Goal: Navigation & Orientation: Understand site structure

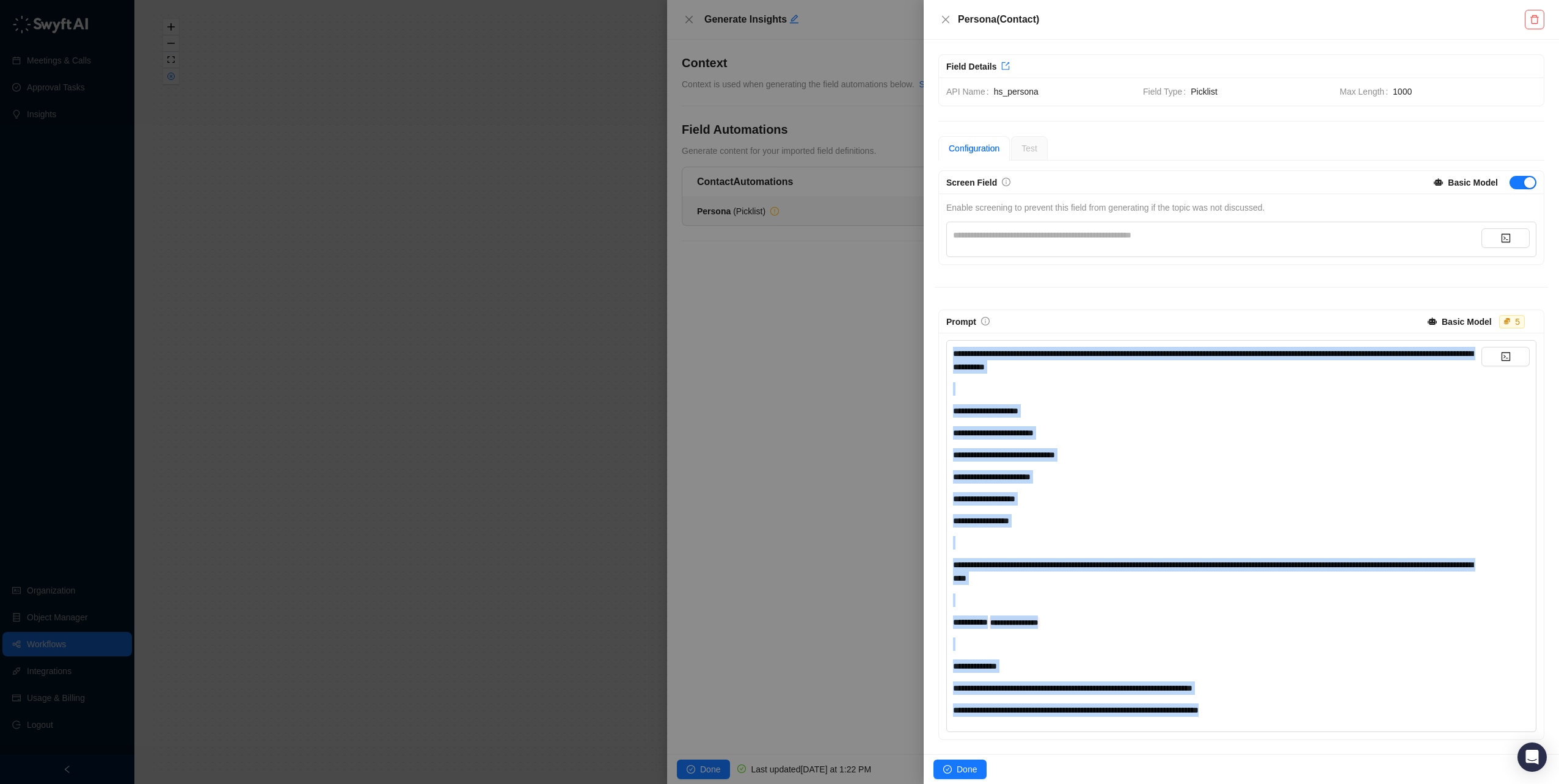
scroll to position [90, 0]
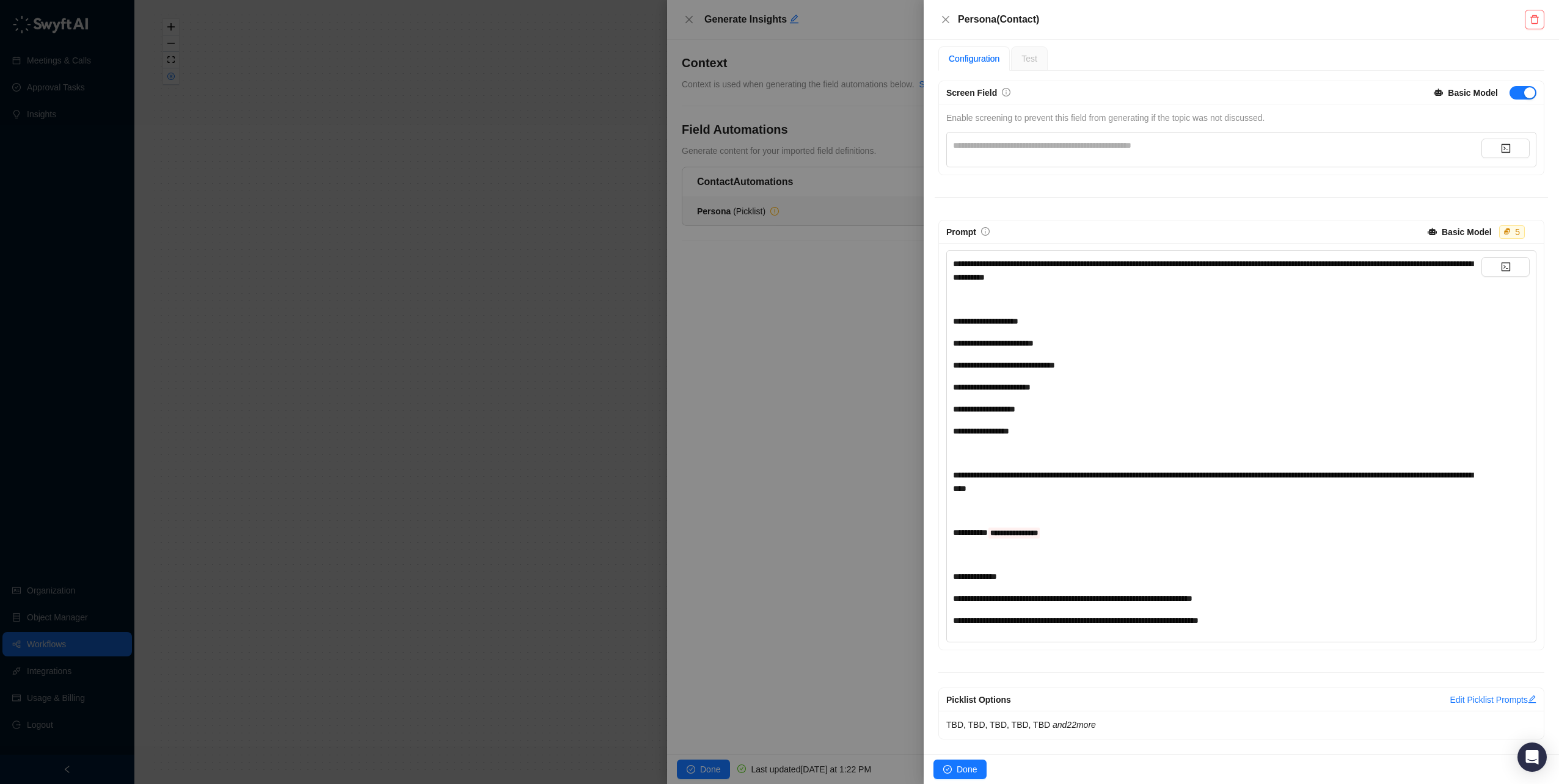
click at [865, 349] on div at bounding box center [780, 392] width 1559 height 784
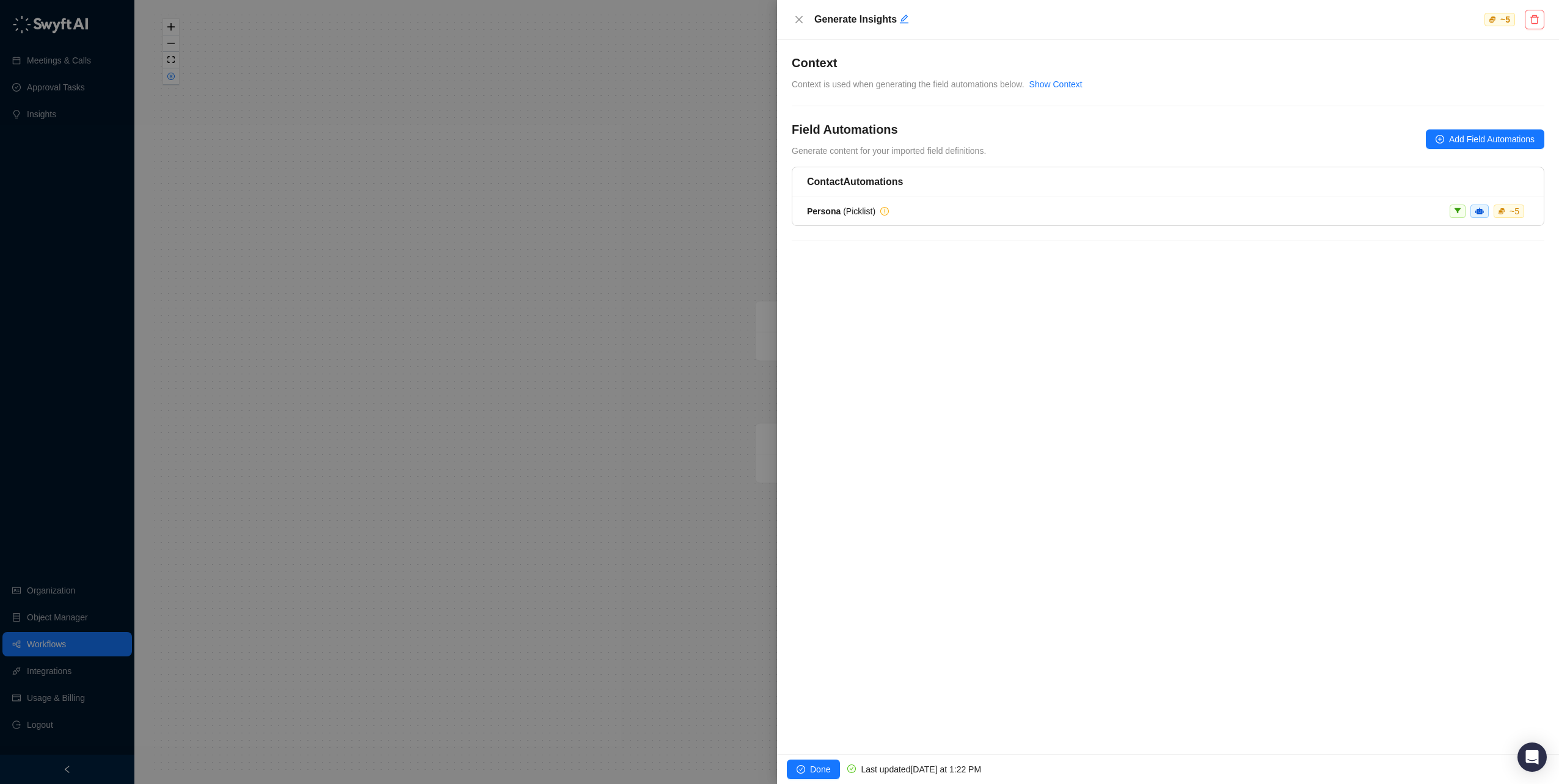
click at [610, 151] on div at bounding box center [780, 392] width 1559 height 784
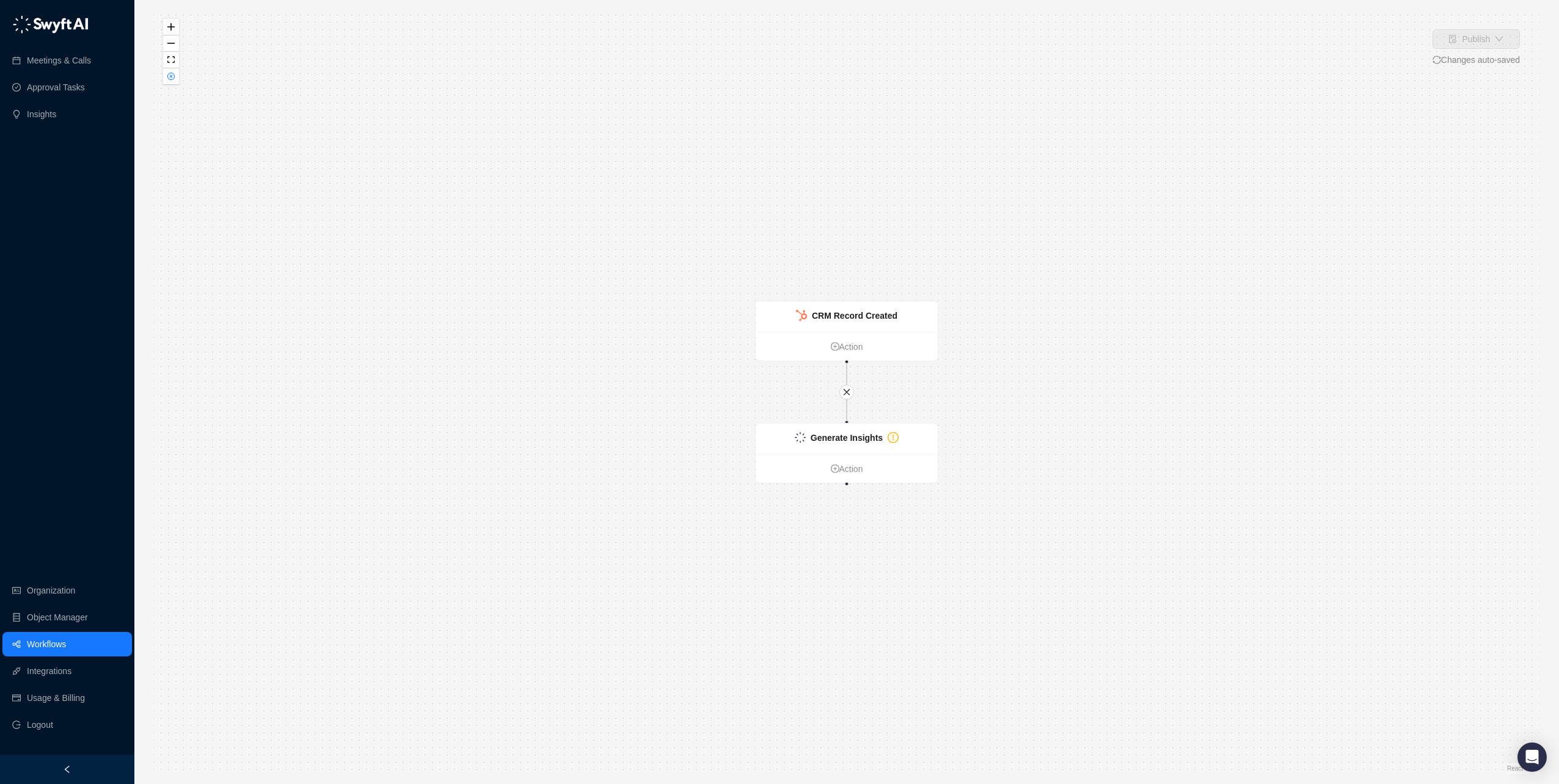
click at [53, 643] on link "Workflows" at bounding box center [47, 644] width 39 height 24
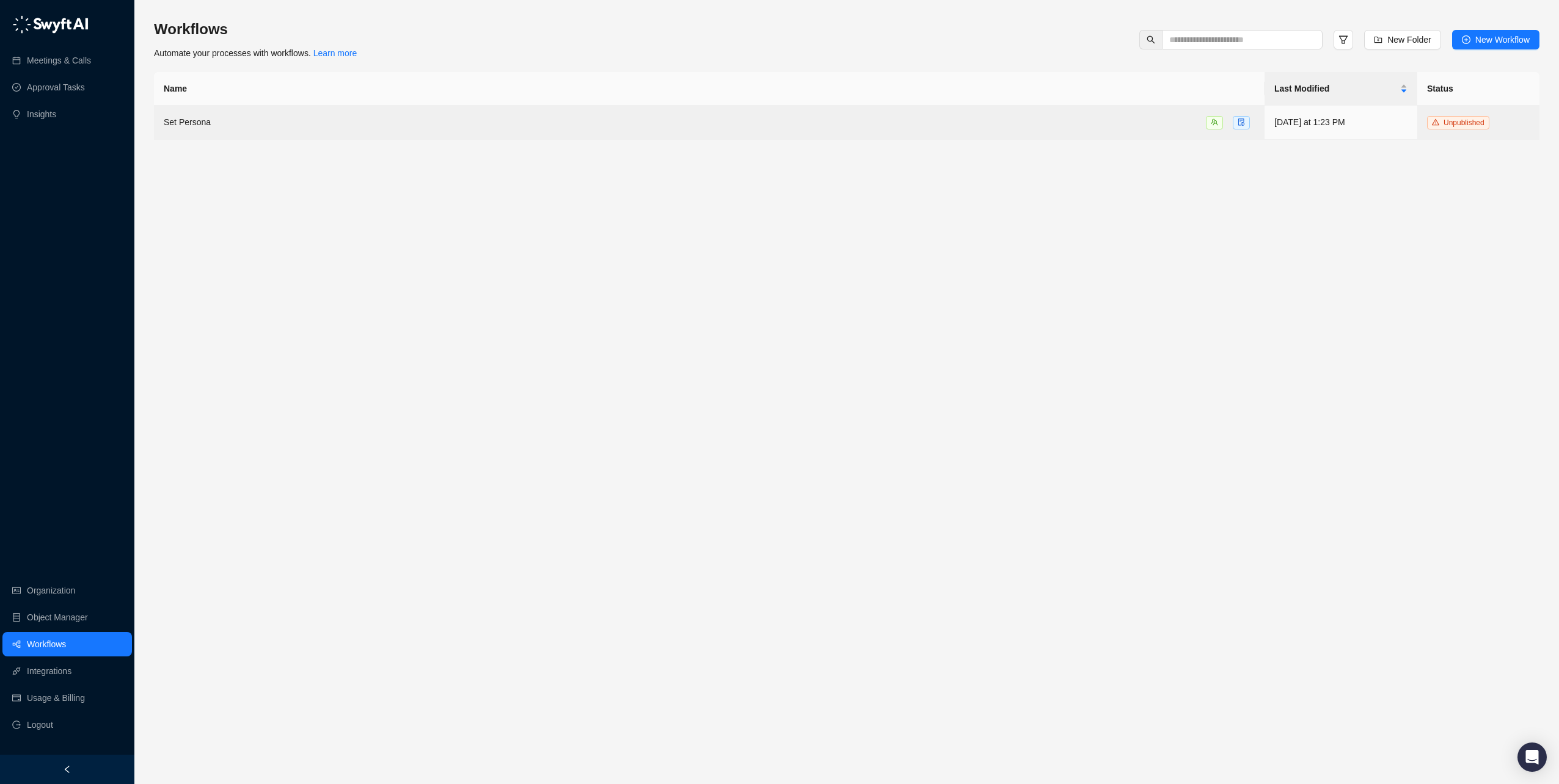
drag, startPoint x: 1158, startPoint y: 229, endPoint x: 1175, endPoint y: 216, distance: 21.4
click at [1164, 226] on main "Workflows Automate your processes with workflows. Learn more New Folder New Wor…" at bounding box center [847, 397] width 1385 height 755
click at [74, 610] on link "Object Manager" at bounding box center [58, 617] width 61 height 24
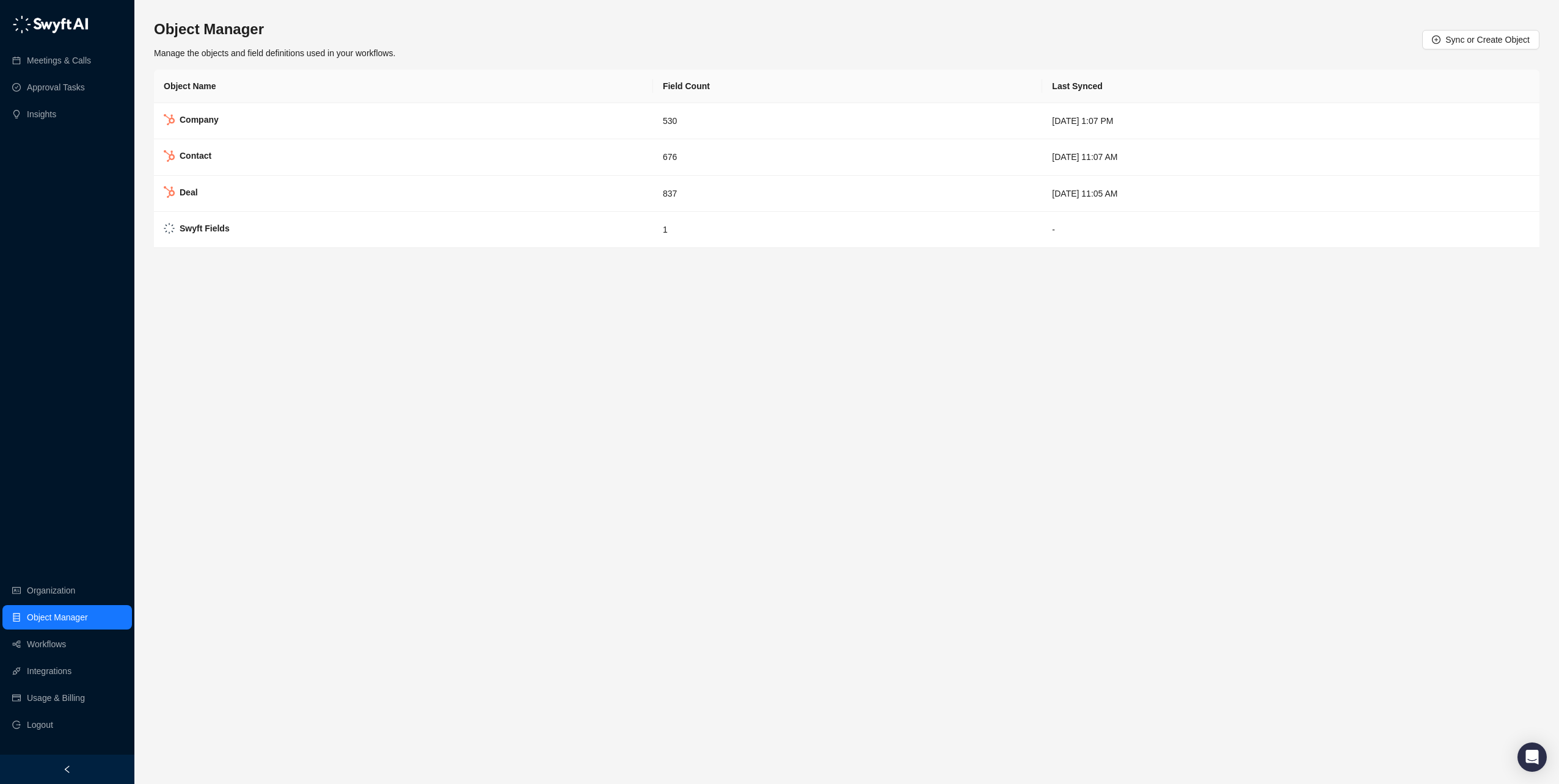
click at [659, 387] on main "Object Manager Manage the objects and field definitions used in your workflows.…" at bounding box center [847, 397] width 1385 height 755
click at [662, 448] on main "Object Manager Manage the objects and field definitions used in your workflows.…" at bounding box center [847, 397] width 1385 height 755
